Goal: Information Seeking & Learning: Learn about a topic

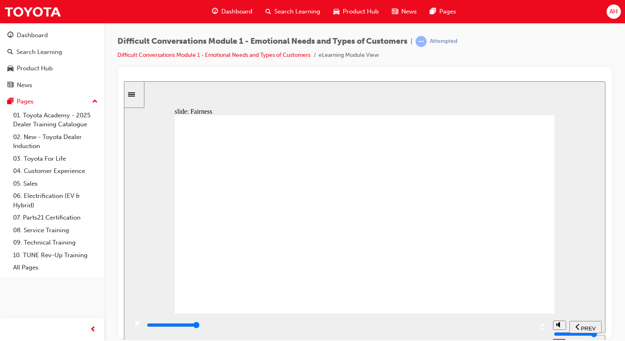
click at [588, 146] on div "slide: Control Framework of Guest Needs Rectangle 1 Rectangle 1 Multiply 1 Clos…" at bounding box center [364, 210] width 481 height 259
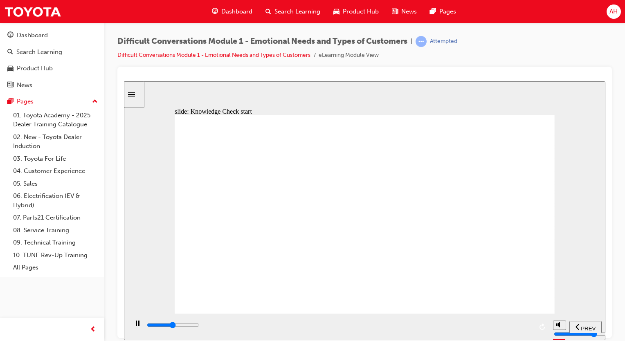
type input "11600"
radio input "true"
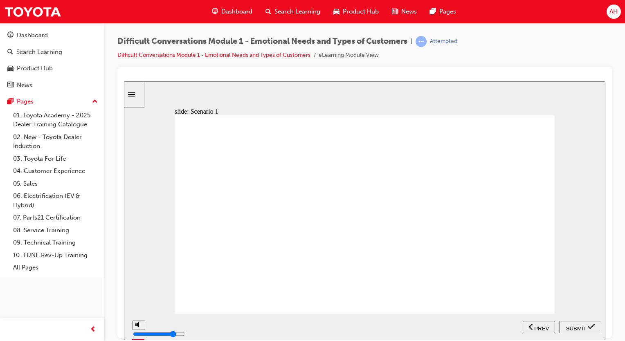
click at [586, 325] on span "SUBMIT" at bounding box center [576, 328] width 20 height 6
type input "2900"
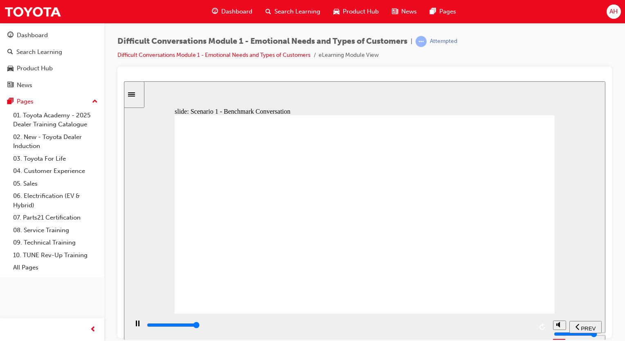
type input "32000"
